Goal: Transaction & Acquisition: Purchase product/service

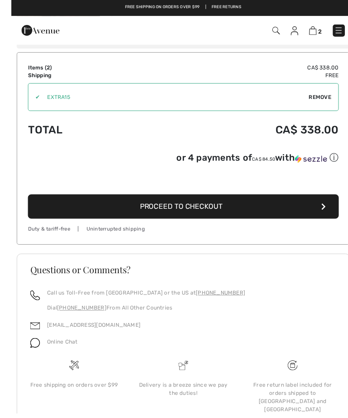
scroll to position [380, 0]
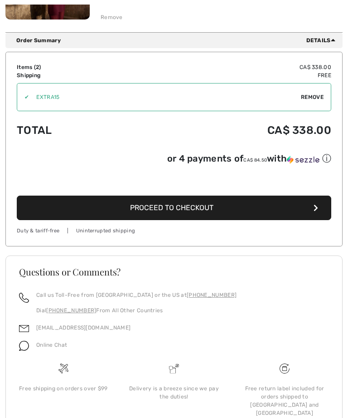
click at [205, 214] on button "Proceed to Checkout" at bounding box center [174, 207] width 315 height 24
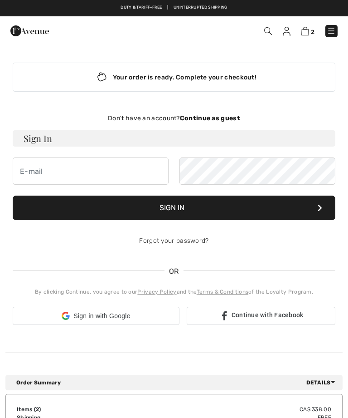
checkbox input "true"
click at [214, 121] on strong "Continue as guest" at bounding box center [210, 118] width 60 height 8
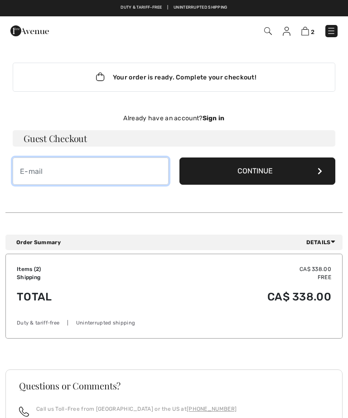
click at [115, 167] on input "email" at bounding box center [91, 170] width 156 height 27
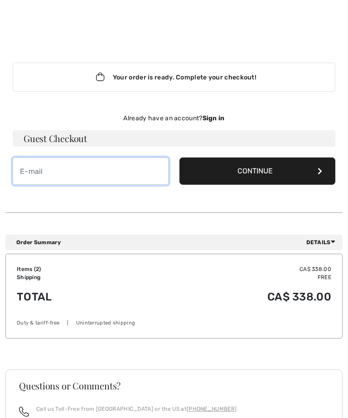
scroll to position [48, 0]
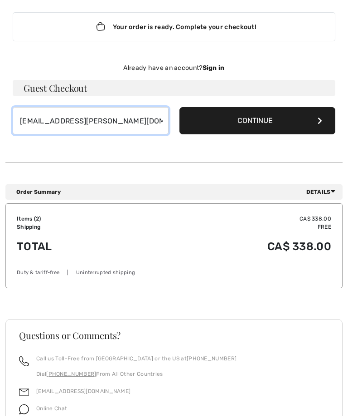
type input "[EMAIL_ADDRESS][PERSON_NAME][DOMAIN_NAME]"
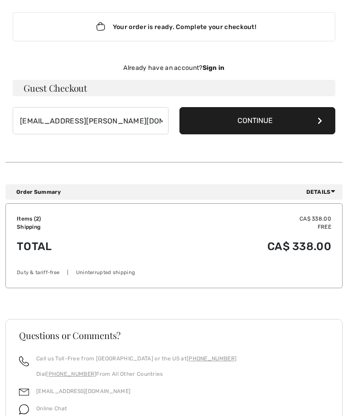
click at [268, 119] on button "Continue" at bounding box center [258, 122] width 156 height 27
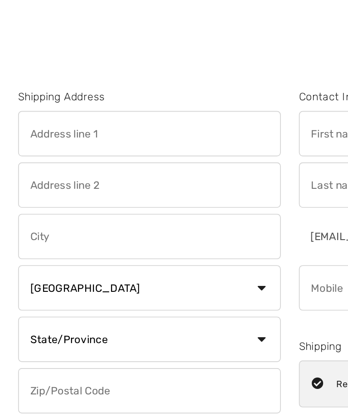
click at [96, 79] on input "text" at bounding box center [90, 81] width 158 height 27
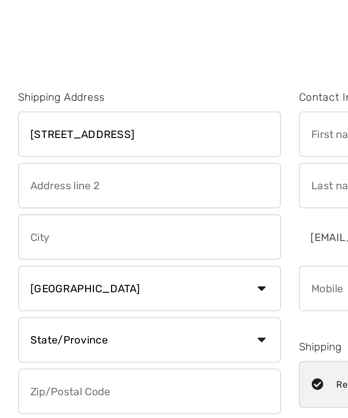
type input "[STREET_ADDRESS]"
click at [59, 140] on input "text" at bounding box center [90, 143] width 158 height 27
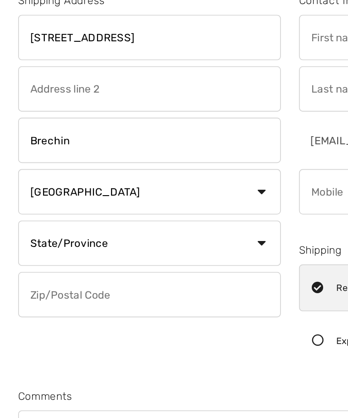
type input "Brechin"
click at [167, 192] on select "State/Province [GEOGRAPHIC_DATA] [GEOGRAPHIC_DATA] [GEOGRAPHIC_DATA] [GEOGRAPHI…" at bounding box center [90, 205] width 158 height 27
select select "ON"
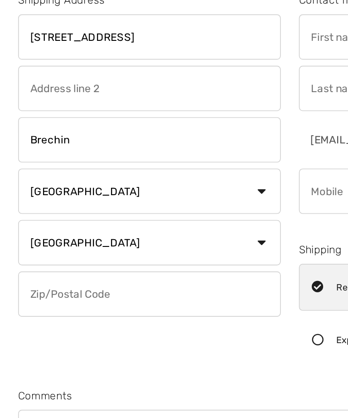
click at [78, 223] on input "text" at bounding box center [90, 236] width 158 height 27
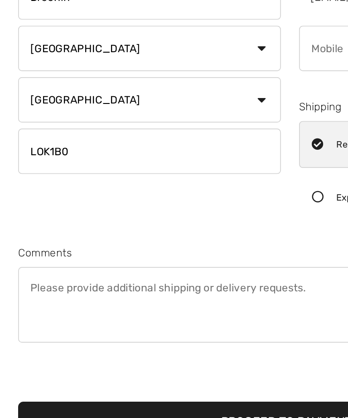
scroll to position [1, 0]
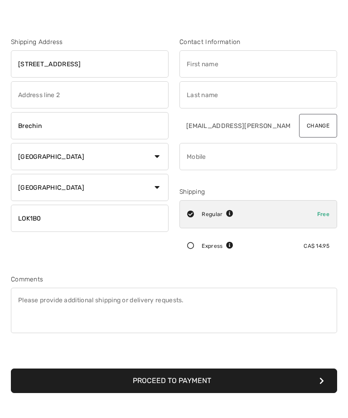
type input "LOK1B0"
click at [237, 68] on input "text" at bounding box center [259, 81] width 158 height 27
type input "[PERSON_NAME]"
click at [235, 98] on input "text" at bounding box center [259, 111] width 158 height 27
type input "Yarmus"
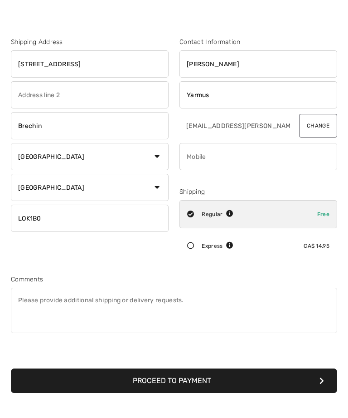
click at [238, 160] on input "phone" at bounding box center [259, 173] width 158 height 27
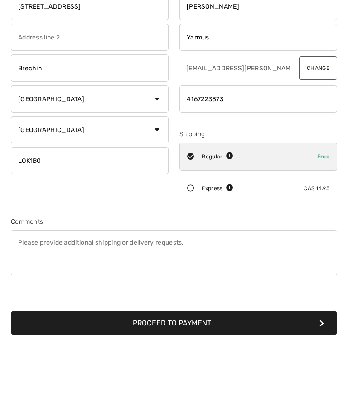
scroll to position [0, 0]
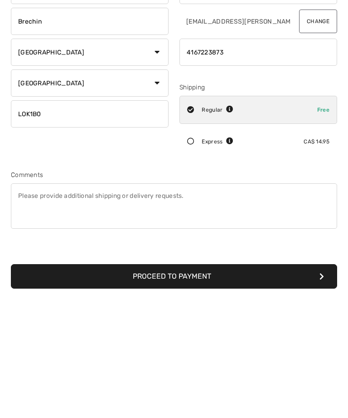
type input "4167223873"
click at [286, 386] on button "Proceed to Payment" at bounding box center [174, 398] width 326 height 24
